Goal: Task Accomplishment & Management: Use online tool/utility

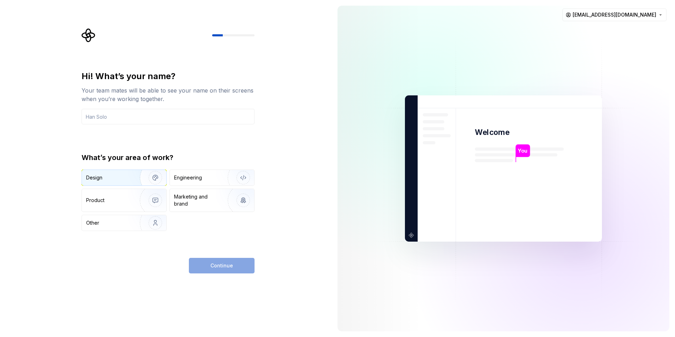
click at [134, 178] on img "button" at bounding box center [150, 177] width 45 height 47
click at [227, 262] on div "Continue" at bounding box center [222, 266] width 66 height 16
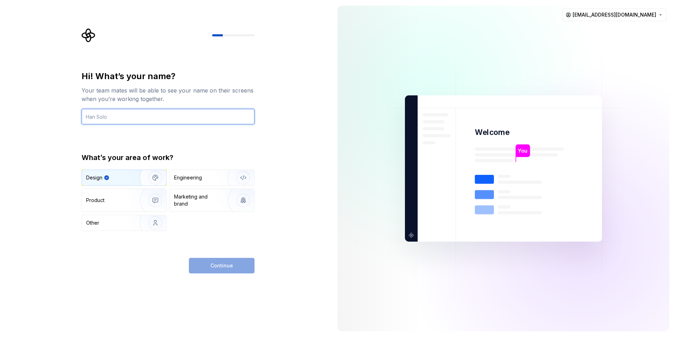
click at [110, 110] on input "text" at bounding box center [168, 117] width 173 height 16
type input "SNEHA"
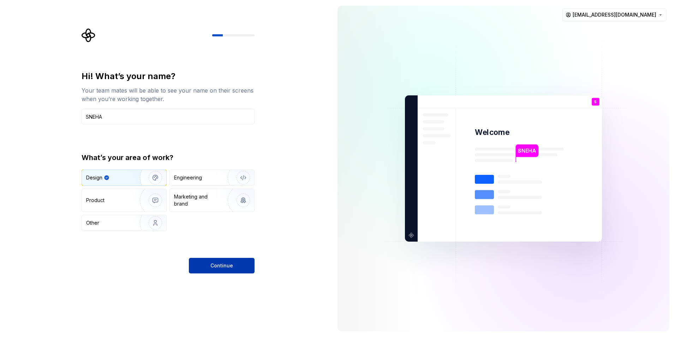
click at [227, 265] on span "Continue" at bounding box center [221, 265] width 23 height 7
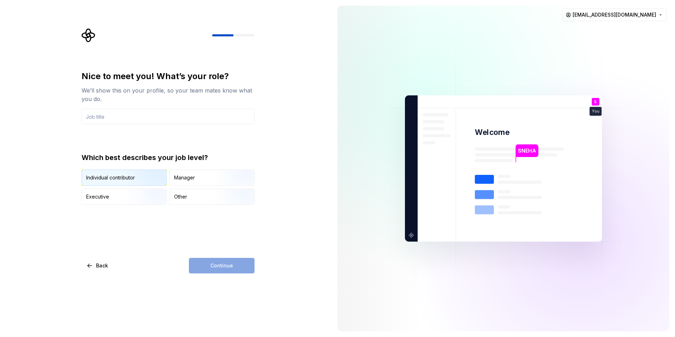
click at [148, 179] on img "button" at bounding box center [149, 186] width 45 height 47
click at [125, 121] on input "text" at bounding box center [168, 117] width 173 height 16
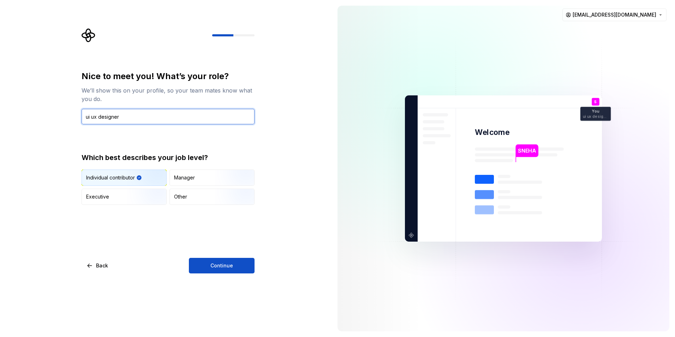
type input "ui ux designer"
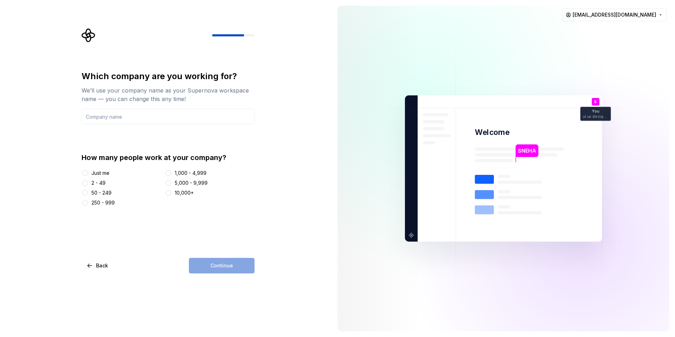
click at [90, 181] on div "2 - 49" at bounding box center [122, 182] width 80 height 7
click at [86, 183] on button "2 - 49" at bounding box center [85, 183] width 6 height 6
click at [218, 267] on div "Continue" at bounding box center [222, 266] width 66 height 16
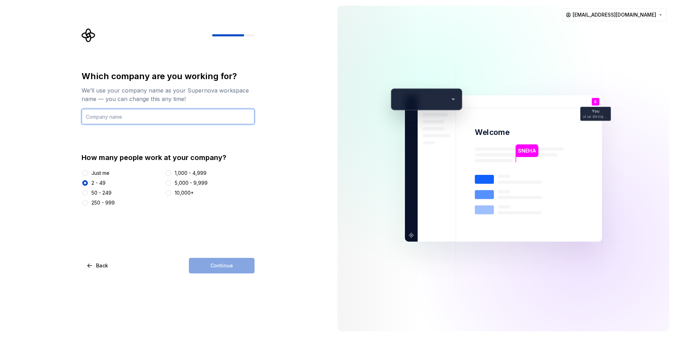
click at [108, 119] on input "text" at bounding box center [168, 117] width 173 height 16
type input "x"
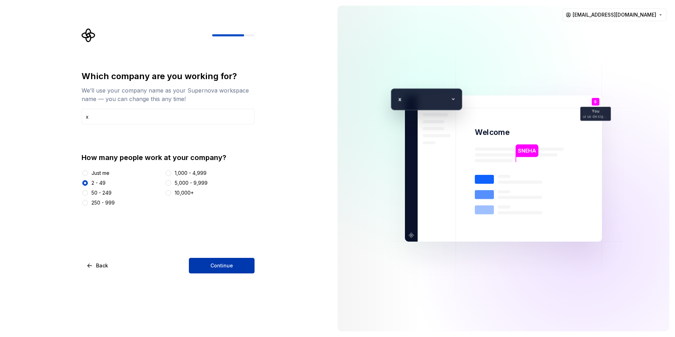
click at [226, 266] on span "Continue" at bounding box center [221, 265] width 23 height 7
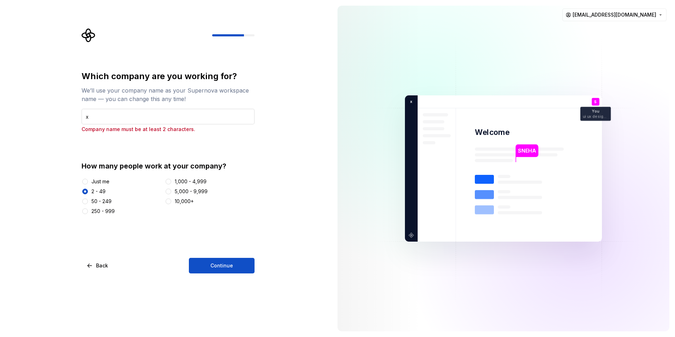
click at [101, 120] on input "x" at bounding box center [168, 117] width 173 height 16
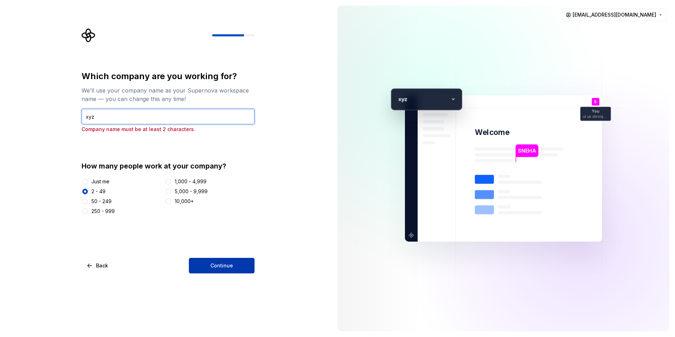
type input "xyz"
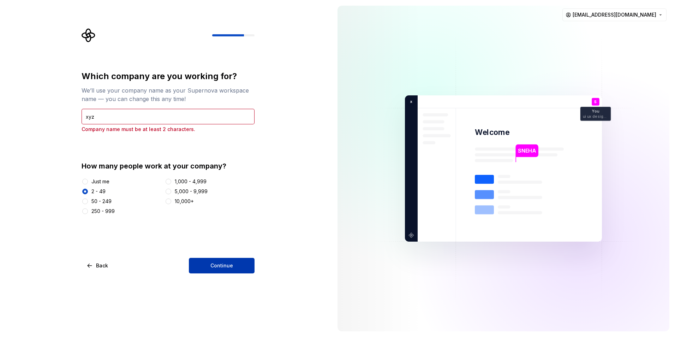
click at [225, 261] on button "Continue" at bounding box center [222, 266] width 66 height 16
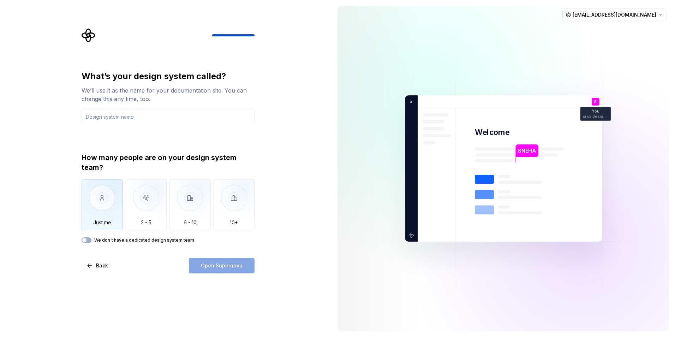
click at [103, 217] on img "button" at bounding box center [102, 202] width 41 height 47
click at [111, 121] on input "text" at bounding box center [168, 117] width 173 height 16
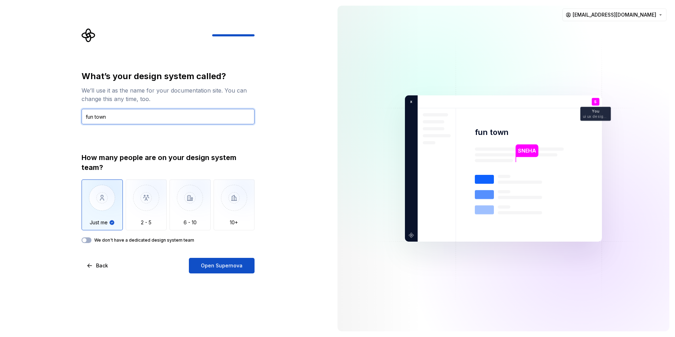
type input "fun town"
click at [212, 275] on div "What’s your design system called? We’ll use it as the name for your documentati…" at bounding box center [166, 168] width 332 height 337
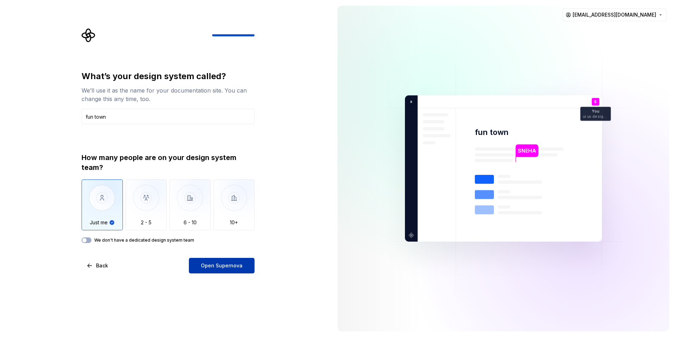
click at [211, 263] on span "Open Supernova" at bounding box center [222, 265] width 42 height 7
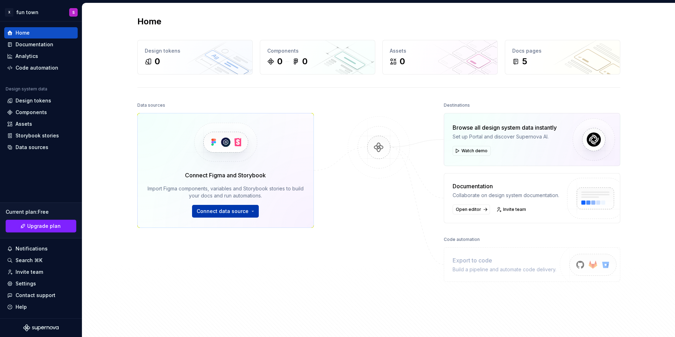
click at [245, 210] on span "Connect data source" at bounding box center [223, 211] width 52 height 7
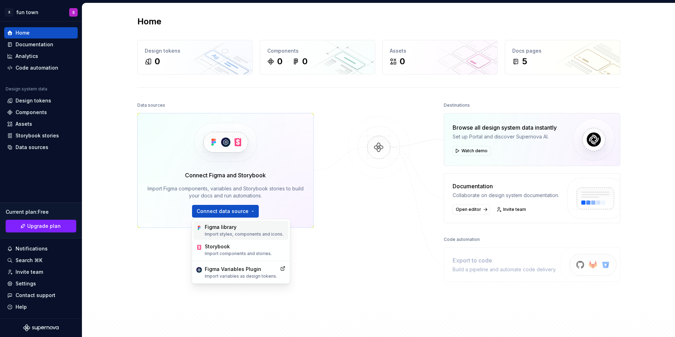
click at [243, 231] on p "Import styles, components and icons." at bounding box center [244, 234] width 79 height 6
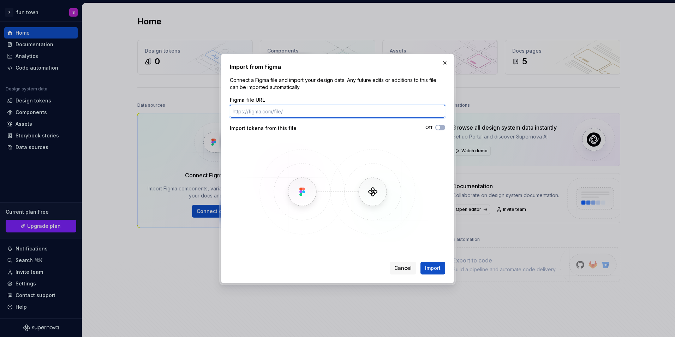
click at [265, 110] on input "Figma file URL" at bounding box center [337, 111] width 215 height 13
paste input "[URL][DOMAIN_NAME]"
type input "[URL][DOMAIN_NAME]"
click at [438, 270] on span "Import" at bounding box center [433, 267] width 16 height 7
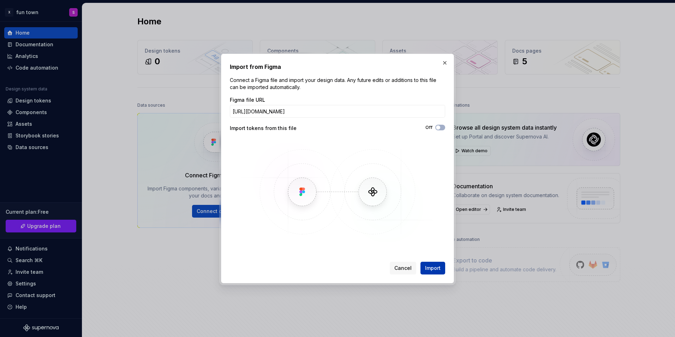
scroll to position [0, 0]
click at [438, 127] on span "button" at bounding box center [438, 127] width 4 height 4
drag, startPoint x: 398, startPoint y: 65, endPoint x: 351, endPoint y: 73, distance: 47.6
click at [351, 73] on div "Import from Figma Connect a Figma file and import your design data. Any future …" at bounding box center [337, 168] width 215 height 212
click at [410, 264] on span "Cancel" at bounding box center [402, 267] width 17 height 7
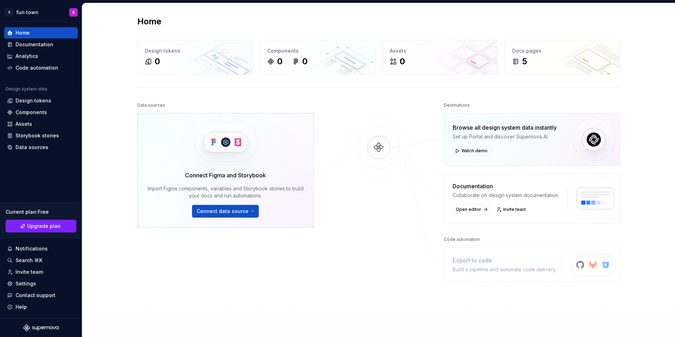
click at [376, 58] on div "Design tokens 0 Components 0 0 Assets 0 Docs pages 5" at bounding box center [378, 57] width 483 height 35
click at [337, 63] on div "0 0" at bounding box center [317, 61] width 101 height 11
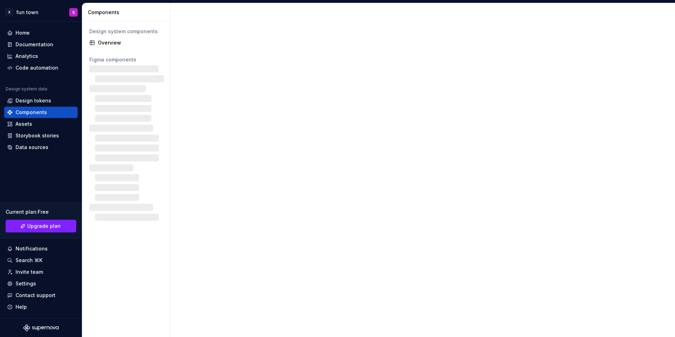
click at [397, 62] on div at bounding box center [422, 170] width 504 height 334
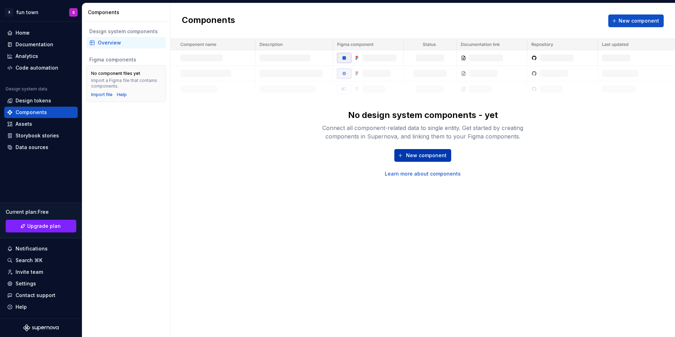
click at [428, 158] on span "New component" at bounding box center [426, 155] width 41 height 7
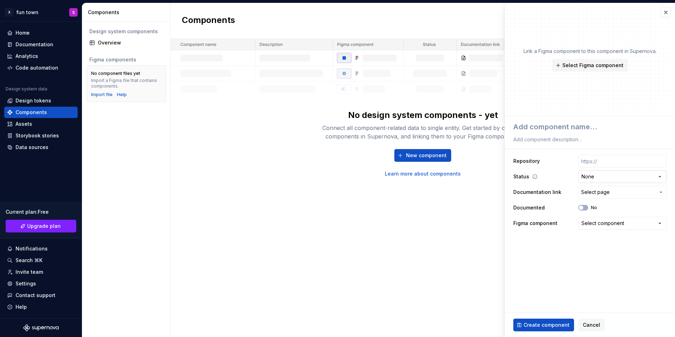
click at [595, 177] on html "**********" at bounding box center [337, 168] width 675 height 337
click at [594, 191] on span "Select page" at bounding box center [595, 191] width 29 height 7
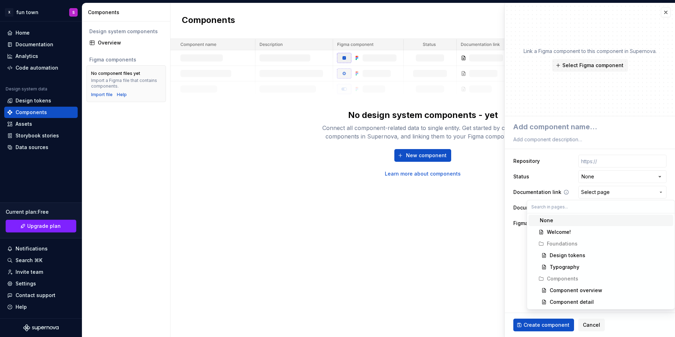
click at [594, 191] on html "**********" at bounding box center [337, 168] width 675 height 337
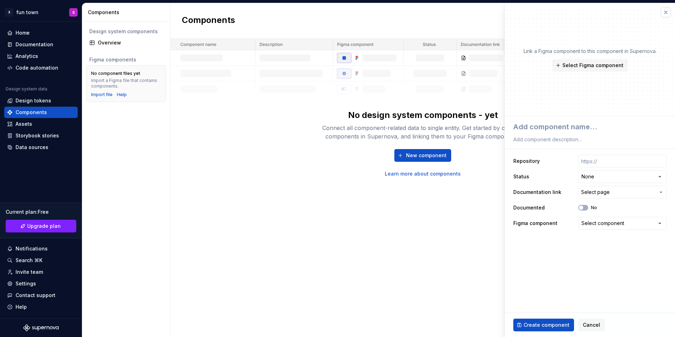
click at [670, 14] on button "button" at bounding box center [666, 12] width 10 height 10
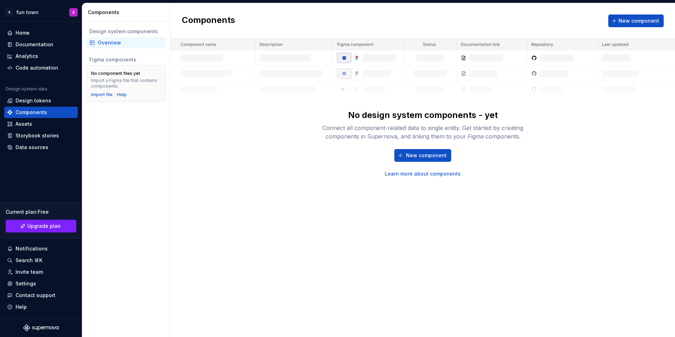
click at [134, 35] on div "Design system components" at bounding box center [125, 31] width 79 height 11
click at [612, 24] on button "New component" at bounding box center [635, 20] width 55 height 13
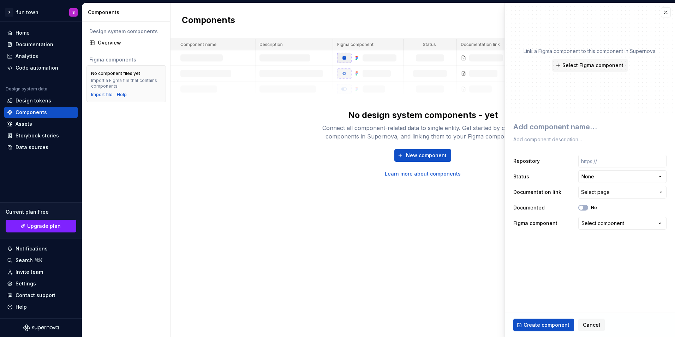
click at [479, 79] on img at bounding box center [422, 68] width 504 height 58
click at [567, 58] on div "Link a Figma component to this component in Supernova. Select Figma component" at bounding box center [589, 60] width 133 height 24
click at [569, 62] on span "Select Figma component" at bounding box center [592, 65] width 61 height 7
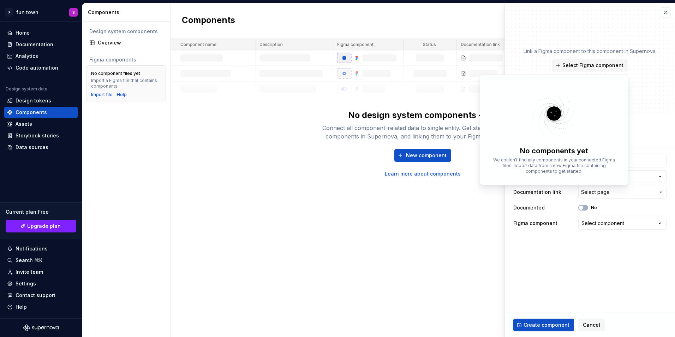
type textarea "*"
click at [469, 101] on div "No design system components - yet Connect all component-related data to single …" at bounding box center [422, 108] width 504 height 138
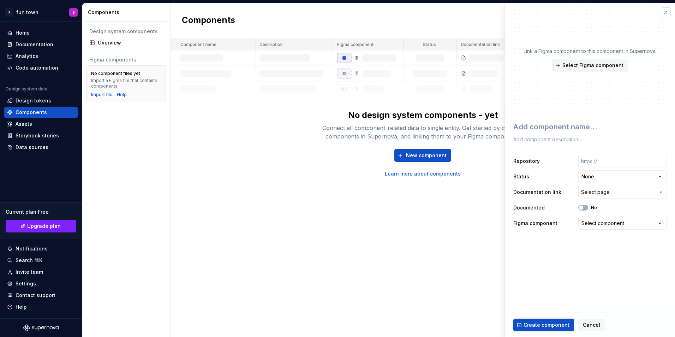
click at [665, 14] on button "button" at bounding box center [666, 12] width 10 height 10
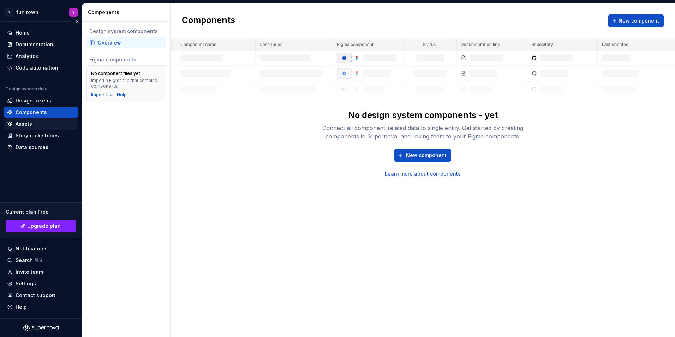
click at [34, 124] on div "Assets" at bounding box center [41, 123] width 68 height 7
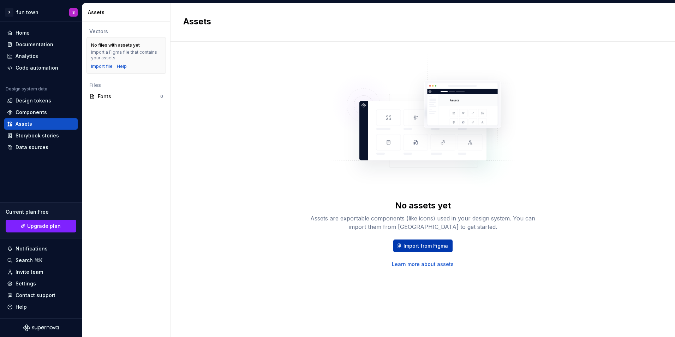
click at [436, 244] on span "Import from Figma" at bounding box center [425, 245] width 44 height 7
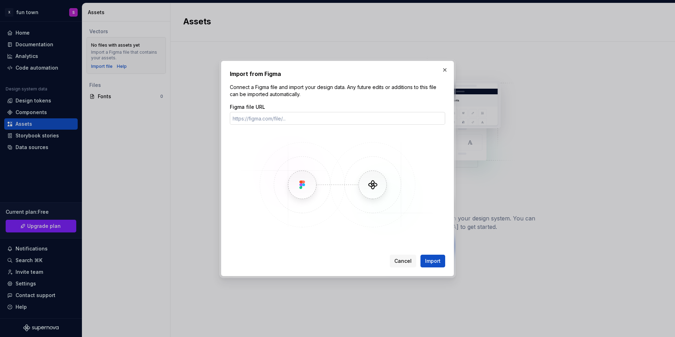
click at [296, 117] on input "Figma file URL" at bounding box center [337, 118] width 215 height 13
type input "[URL][DOMAIN_NAME]"
click at [435, 258] on span "Import" at bounding box center [433, 260] width 16 height 7
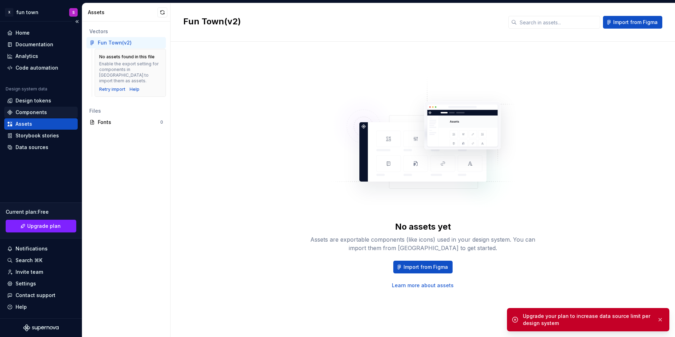
click at [43, 109] on div "Components" at bounding box center [31, 112] width 31 height 7
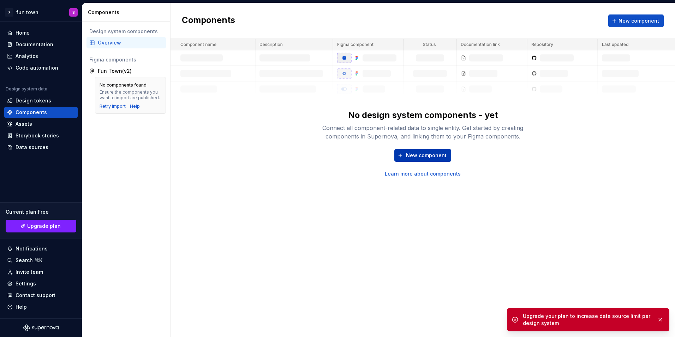
click at [405, 155] on button "New component" at bounding box center [422, 155] width 57 height 13
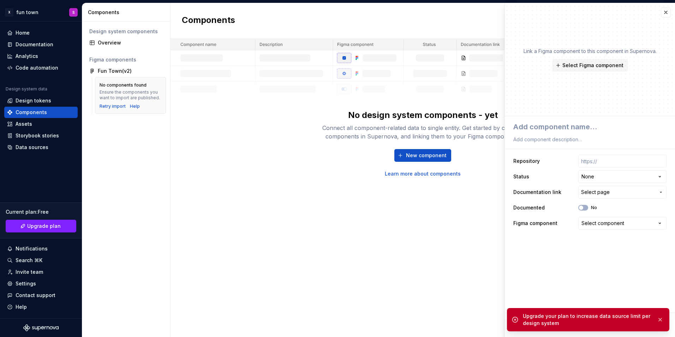
click at [238, 124] on div "No design system components - yet Connect all component-related data to single …" at bounding box center [422, 108] width 504 height 138
click at [31, 102] on div "Design tokens" at bounding box center [34, 100] width 36 height 7
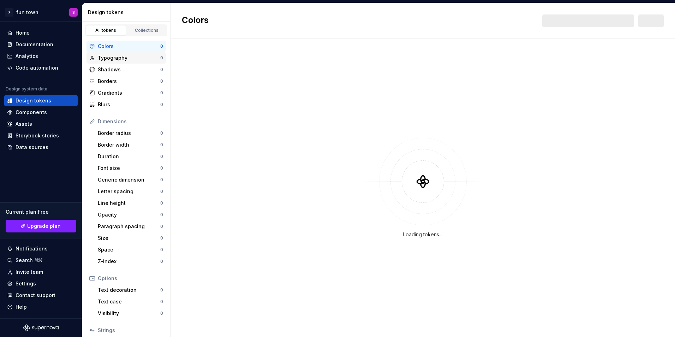
click at [138, 55] on div "Typography" at bounding box center [129, 57] width 62 height 7
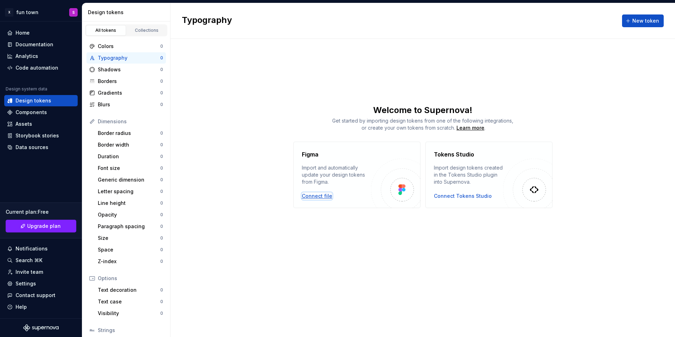
click at [320, 197] on div "Connect file" at bounding box center [317, 195] width 30 height 7
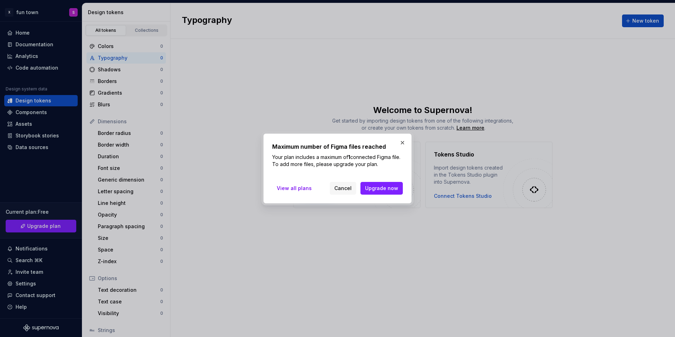
click at [397, 143] on h2 "Maximum number of Figma files reached" at bounding box center [337, 146] width 131 height 8
click at [404, 143] on button "button" at bounding box center [402, 143] width 10 height 10
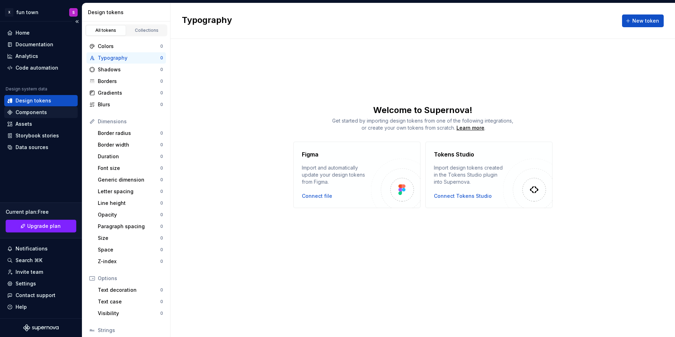
click at [36, 114] on div "Components" at bounding box center [31, 112] width 31 height 7
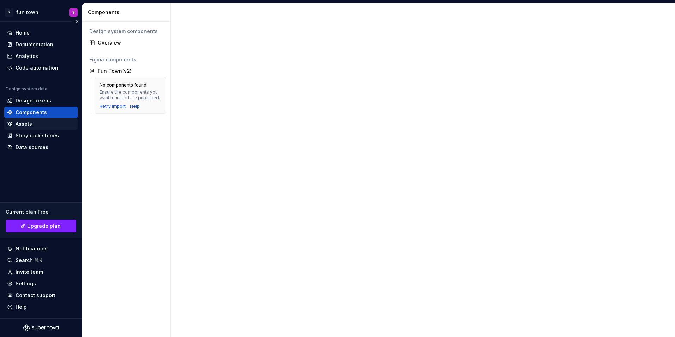
click at [28, 125] on div "Assets" at bounding box center [24, 123] width 17 height 7
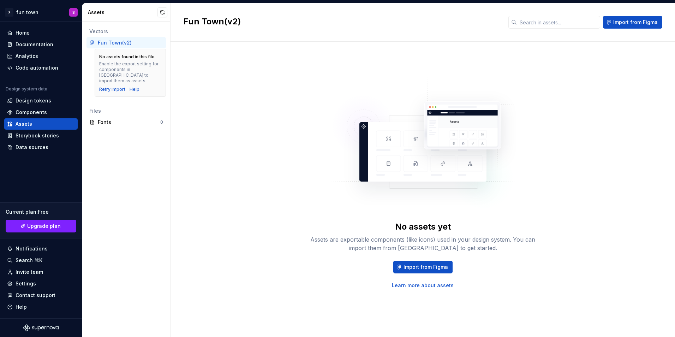
drag, startPoint x: 133, startPoint y: 34, endPoint x: 104, endPoint y: 40, distance: 29.5
click at [104, 40] on div "Fun Town(v2)" at bounding box center [115, 42] width 34 height 7
click at [35, 108] on div "Components" at bounding box center [40, 112] width 73 height 11
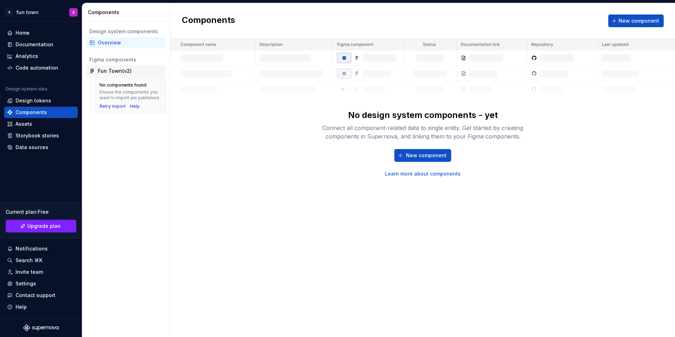
click at [118, 74] on div "Fun Town(v2)" at bounding box center [115, 70] width 34 height 7
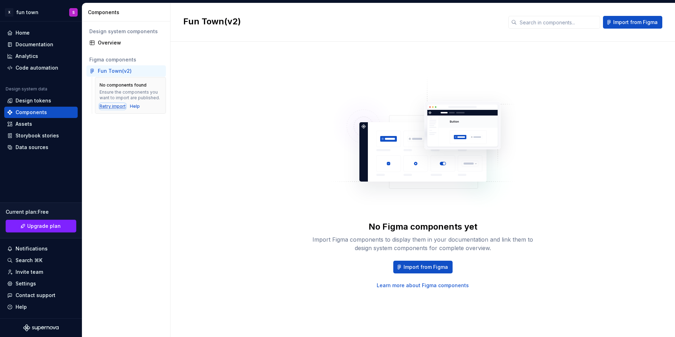
click at [114, 107] on div "Retry import" at bounding box center [113, 106] width 26 height 6
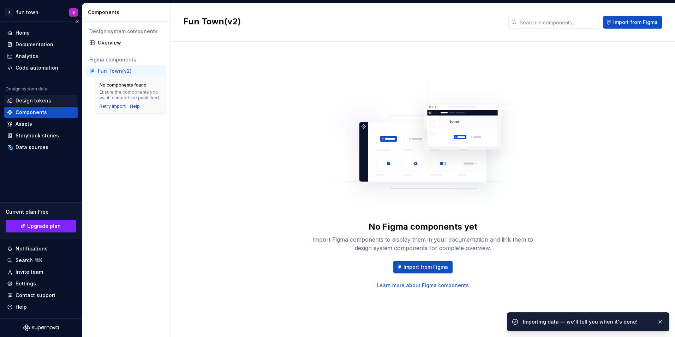
click at [35, 98] on div "Design tokens" at bounding box center [34, 100] width 36 height 7
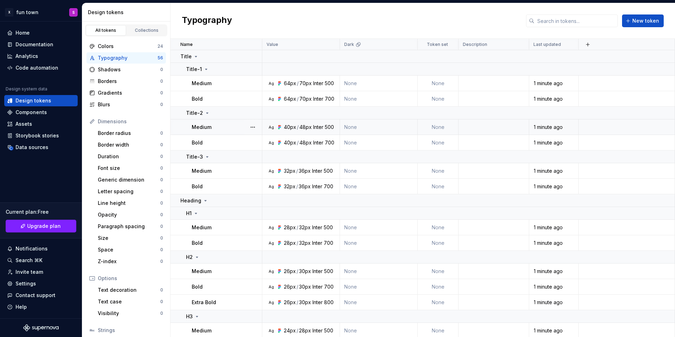
click at [304, 130] on div "48px" at bounding box center [305, 127] width 12 height 7
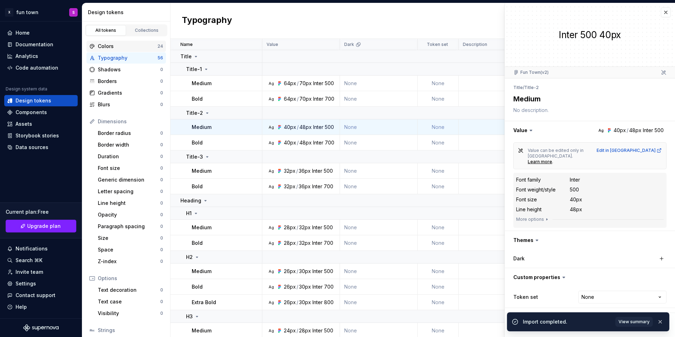
click at [131, 50] on div "Colors 24" at bounding box center [125, 46] width 79 height 11
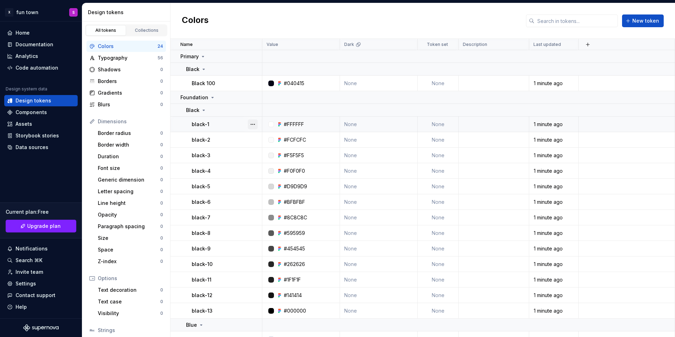
click at [252, 124] on button "button" at bounding box center [253, 124] width 10 height 10
click at [252, 112] on html "X fun town S Home Documentation Analytics Code automation Design system data De…" at bounding box center [337, 168] width 675 height 337
click at [252, 126] on button "button" at bounding box center [253, 124] width 10 height 10
click at [258, 137] on div "Open detail" at bounding box center [280, 137] width 60 height 11
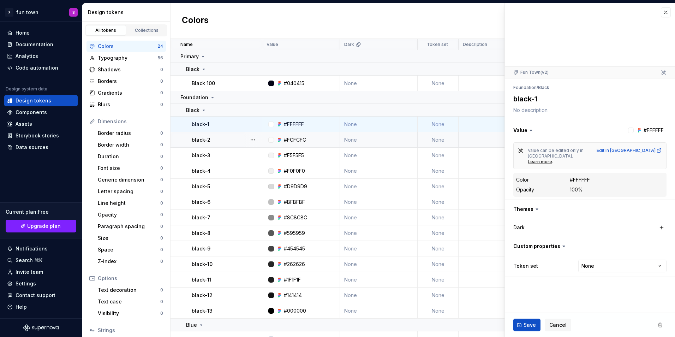
click at [522, 221] on div "Dark" at bounding box center [589, 227] width 153 height 13
click at [522, 222] on div "Dark" at bounding box center [589, 227] width 153 height 10
click at [523, 224] on label "Dark" at bounding box center [518, 227] width 11 height 7
click at [553, 325] on span "Cancel" at bounding box center [557, 324] width 17 height 7
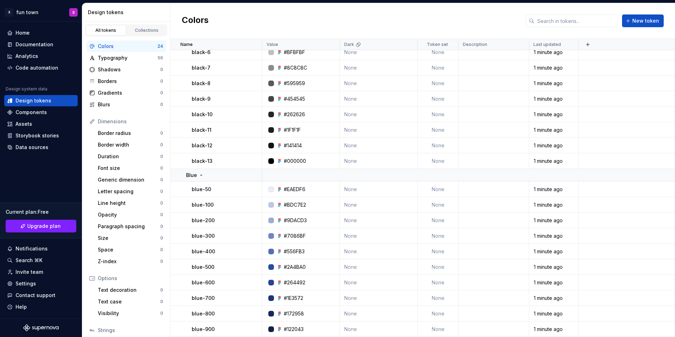
click at [138, 24] on div "All tokens Collections" at bounding box center [126, 30] width 82 height 12
click at [139, 30] on div "Collections" at bounding box center [146, 31] width 35 height 6
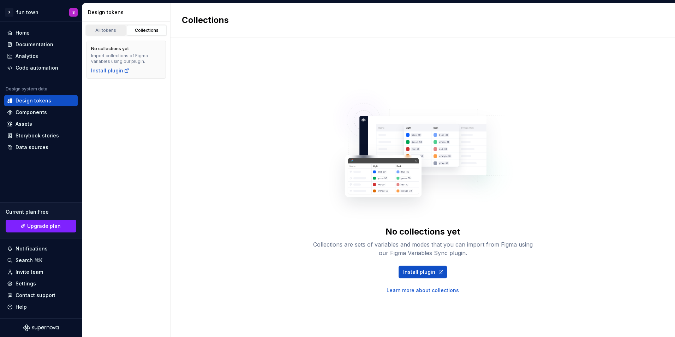
click at [107, 28] on div "All tokens" at bounding box center [105, 31] width 35 height 6
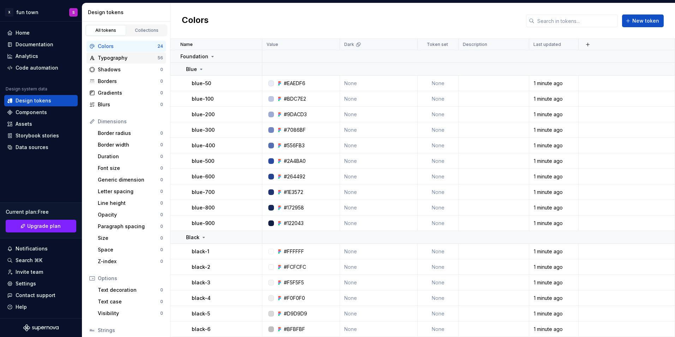
click at [118, 60] on div "Typography" at bounding box center [128, 57] width 60 height 7
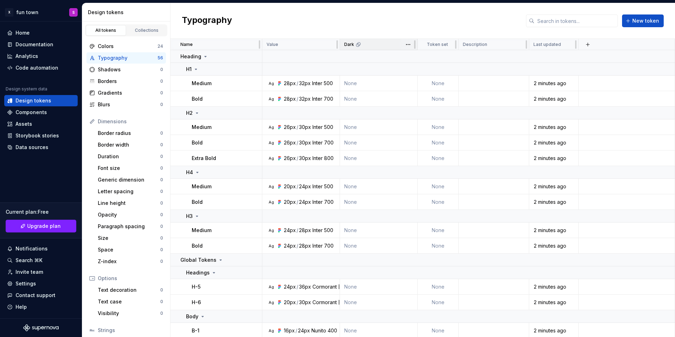
click at [357, 49] on div "Dark" at bounding box center [379, 44] width 78 height 11
click at [409, 48] on html "X fun town S Home Documentation Analytics Code automation Design system data De…" at bounding box center [337, 168] width 675 height 337
click at [441, 53] on div "Edit theme" at bounding box center [435, 58] width 60 height 11
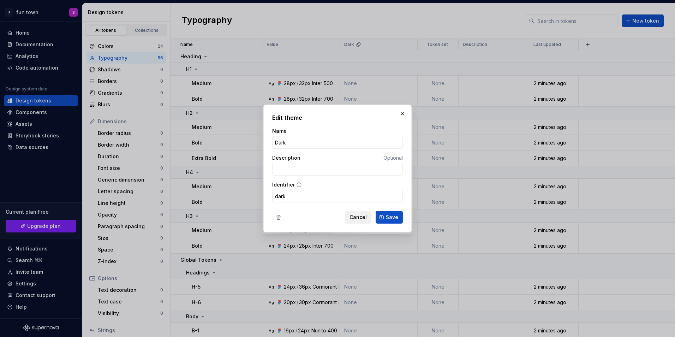
click at [359, 218] on span "Cancel" at bounding box center [357, 217] width 17 height 7
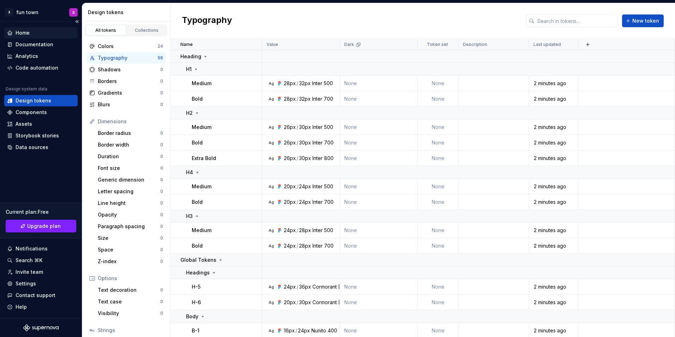
click at [29, 32] on div "Home" at bounding box center [23, 32] width 14 height 7
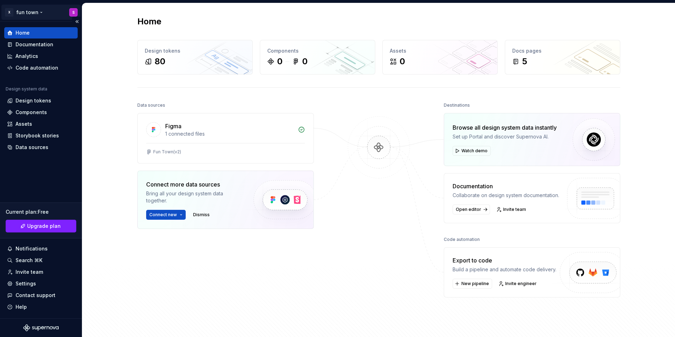
click at [29, 12] on html "X fun town S Home Documentation Analytics Code automation Design system data De…" at bounding box center [337, 168] width 675 height 337
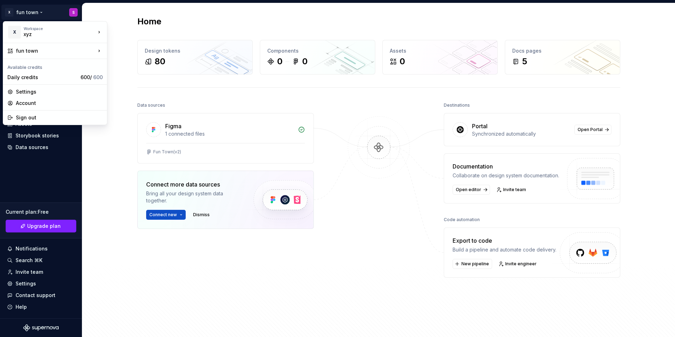
click at [100, 173] on html "X fun town S Home Documentation Analytics Code automation Design system data De…" at bounding box center [337, 168] width 675 height 337
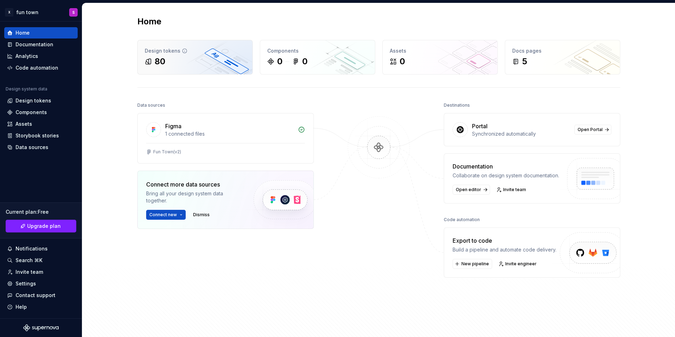
click at [182, 51] on icon at bounding box center [185, 51] width 6 height 6
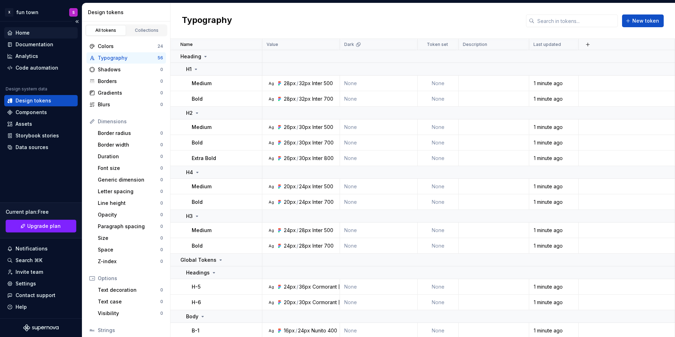
click at [48, 35] on div "Home" at bounding box center [41, 32] width 68 height 7
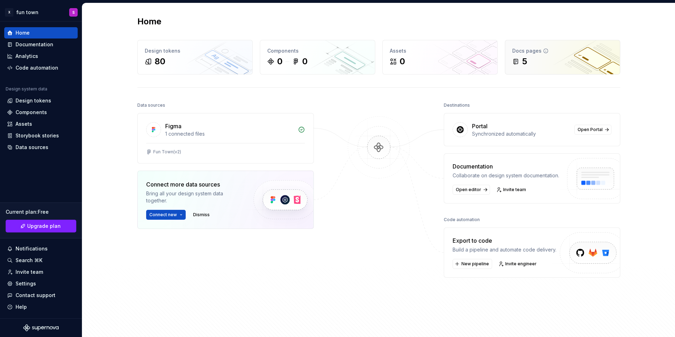
click at [522, 65] on div "5" at bounding box center [524, 61] width 5 height 11
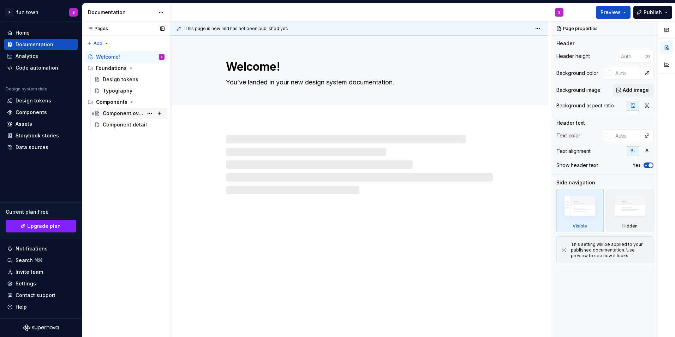
click at [118, 109] on div "Component overview" at bounding box center [134, 113] width 62 height 10
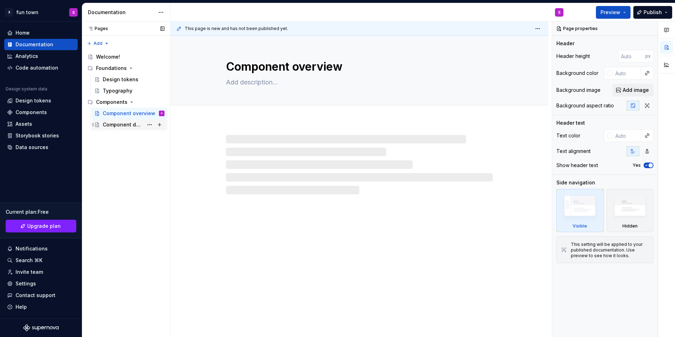
click at [118, 124] on div "Component detail" at bounding box center [123, 124] width 41 height 7
click at [116, 80] on div "Design tokens" at bounding box center [121, 79] width 36 height 7
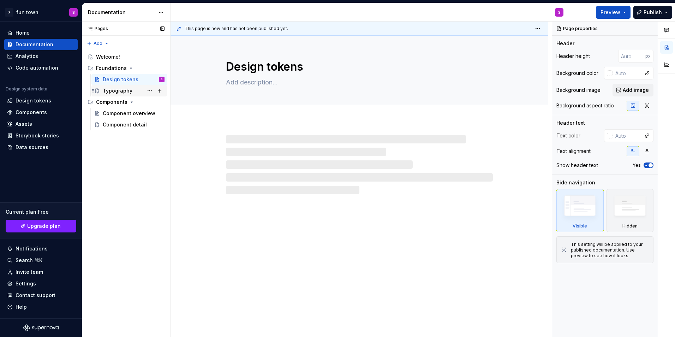
click at [123, 89] on div "Typography" at bounding box center [118, 90] width 30 height 7
click at [624, 15] on button "Preview" at bounding box center [613, 12] width 35 height 13
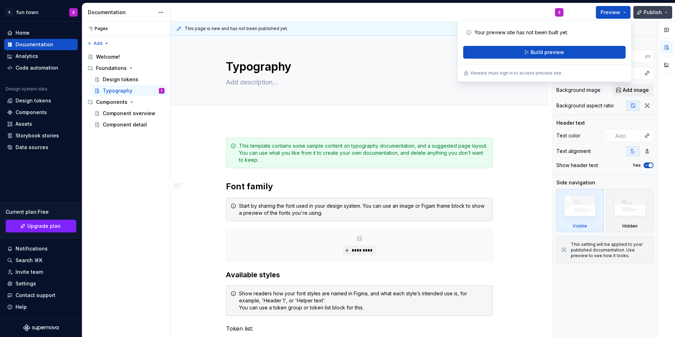
click at [669, 13] on button "Publish" at bounding box center [652, 12] width 39 height 13
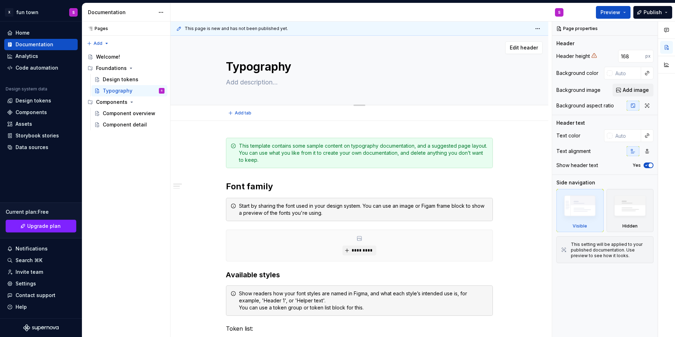
click at [476, 101] on div "Typography" at bounding box center [359, 70] width 267 height 69
type textarea "*"
click at [26, 54] on div "Analytics" at bounding box center [27, 56] width 23 height 7
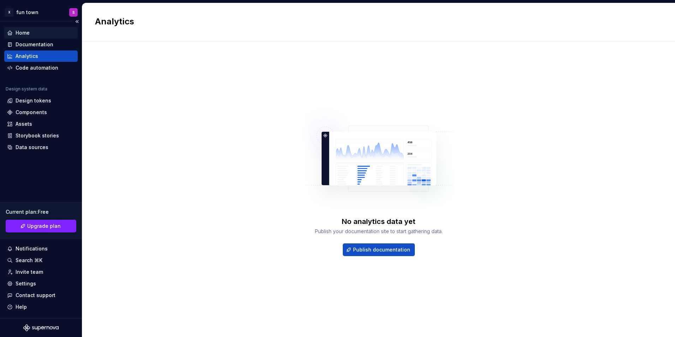
click at [43, 36] on div "Home" at bounding box center [41, 32] width 68 height 7
